Goal: Navigation & Orientation: Find specific page/section

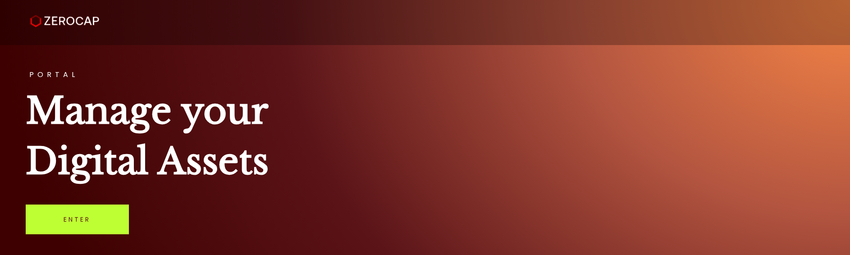
click at [59, 227] on link "Enter" at bounding box center [77, 220] width 103 height 30
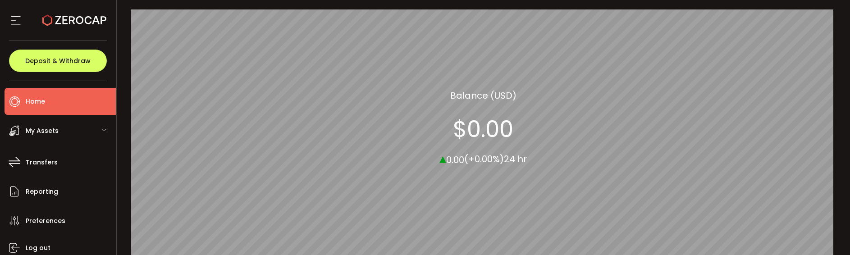
scroll to position [45, 0]
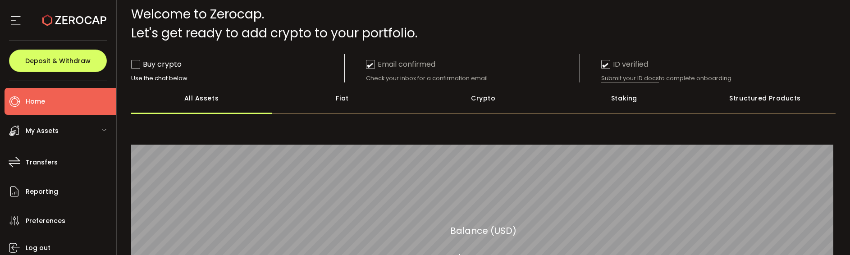
click at [333, 92] on div "Fiat" at bounding box center [342, 98] width 141 height 32
click at [463, 103] on div "Crypto" at bounding box center [483, 98] width 141 height 32
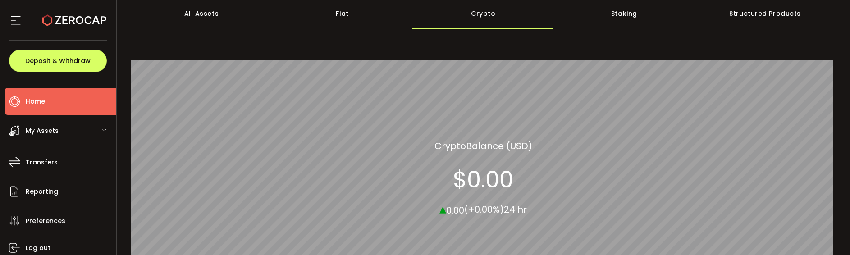
scroll to position [135, 0]
